Goal: Find contact information: Obtain details needed to contact an individual or organization

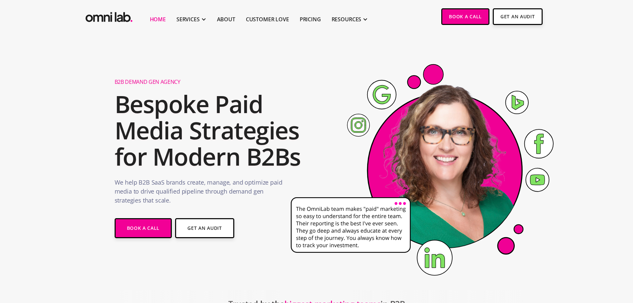
click at [138, 93] on h2 "Bespoke Paid Media Strategies for Modern B2Bs" at bounding box center [210, 130] width 191 height 79
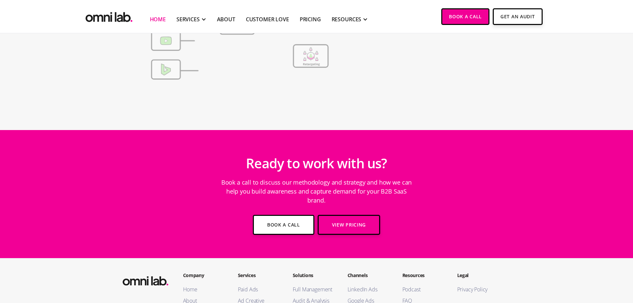
scroll to position [2376, 0]
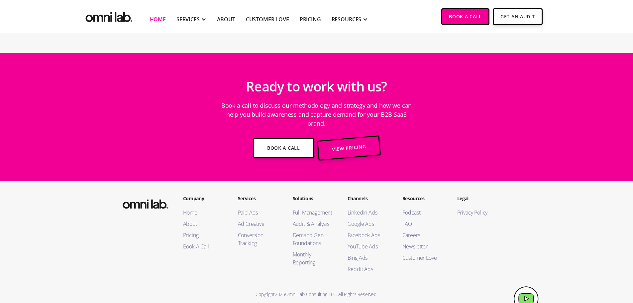
click at [287, 289] on div "Copyright 2025 Omni Lab Consulting LLC. All Rights Reserved." at bounding box center [317, 293] width 404 height 9
drag, startPoint x: 287, startPoint y: 286, endPoint x: 331, endPoint y: 286, distance: 43.5
click at [331, 289] on div "Copyright 2025 Omni Lab Consulting LLC. All Rights Reserved." at bounding box center [317, 293] width 404 height 9
copy div "Omni Lab Consulting LLC"
click at [258, 259] on div "Services Paid Ads Ad Creative Conversion Tracking" at bounding box center [259, 235] width 42 height 81
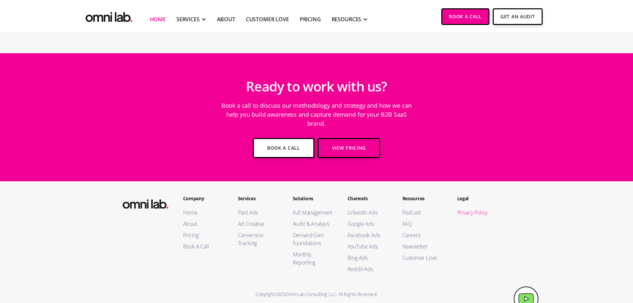
click at [479, 208] on link "Privacy Policy" at bounding box center [478, 212] width 42 height 8
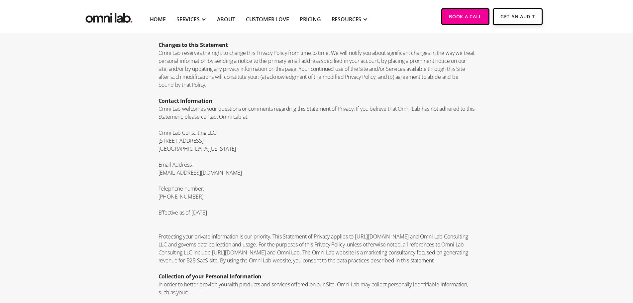
scroll to position [1196, 0]
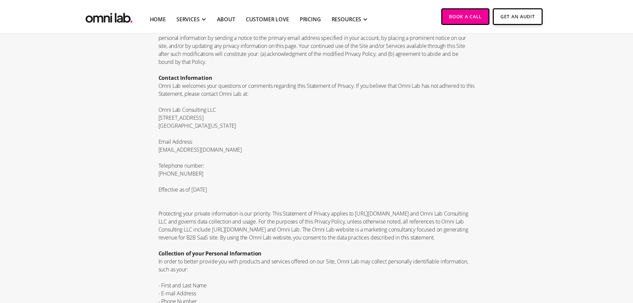
click at [160, 122] on p "500 E 4th Street #133" at bounding box center [316, 118] width 316 height 8
drag, startPoint x: 160, startPoint y: 124, endPoint x: 208, endPoint y: 127, distance: 47.6
click at [208, 122] on p "500 E 4th Street #133" at bounding box center [316, 118] width 316 height 8
copy p "500 E 4th Street #133"
click at [169, 130] on p "Austin, Texas 78701" at bounding box center [316, 126] width 316 height 8
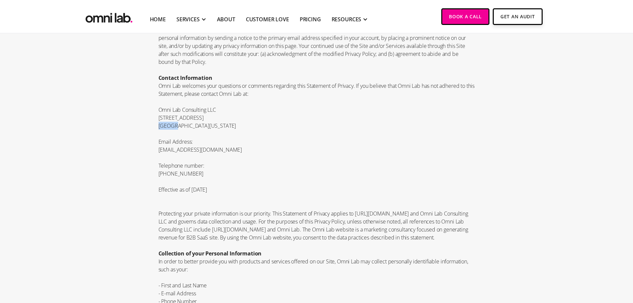
click at [169, 130] on p "Austin, Texas 78701" at bounding box center [316, 126] width 316 height 8
copy p "Austin"
click at [197, 130] on p "Austin, Texas 78701" at bounding box center [316, 126] width 316 height 8
copy p "78701"
